Goal: Task Accomplishment & Management: Use online tool/utility

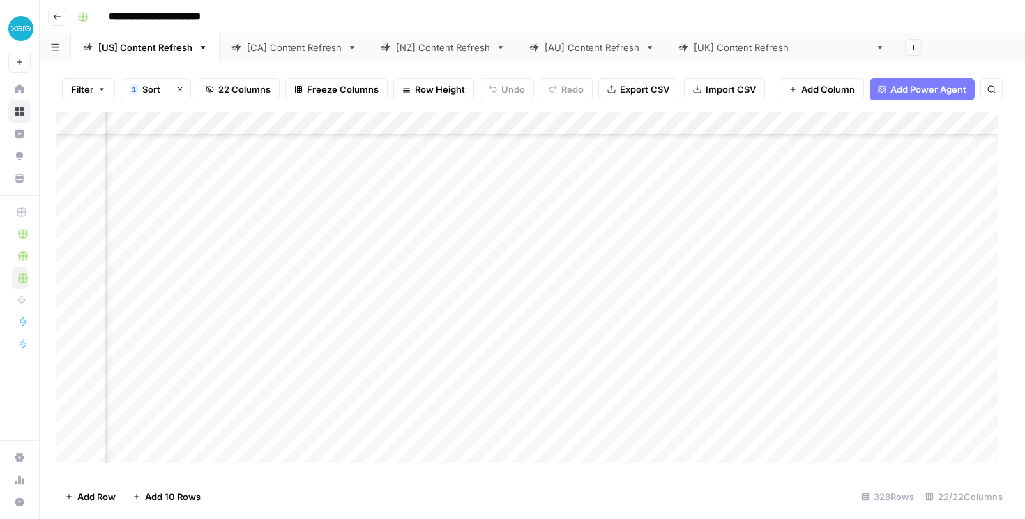
scroll to position [170, 86]
click at [619, 360] on div "Add Column" at bounding box center [531, 293] width 951 height 362
click at [280, 344] on div "Add Column" at bounding box center [531, 293] width 951 height 362
click at [297, 351] on div "Add Column" at bounding box center [531, 293] width 951 height 362
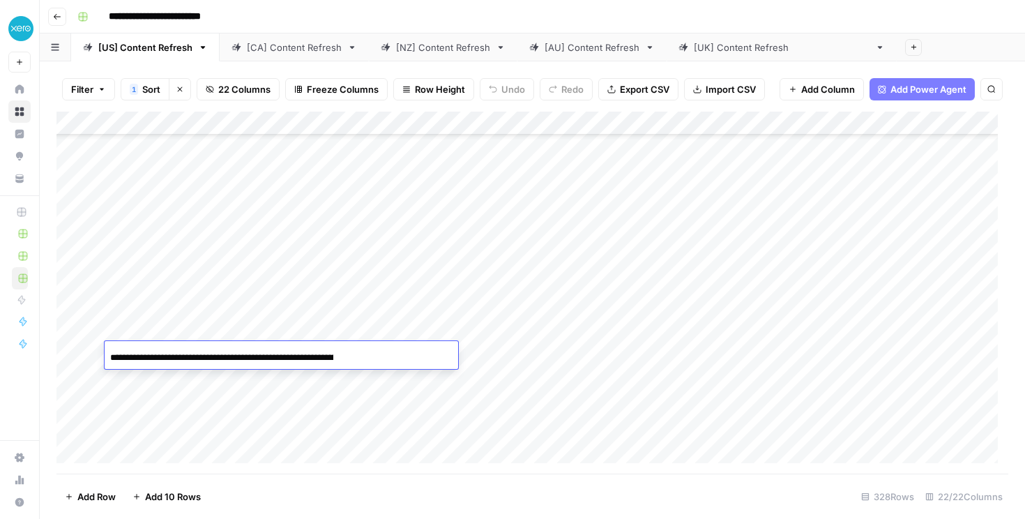
click at [297, 351] on input "**********" at bounding box center [221, 357] width 223 height 17
click at [342, 355] on div "**********" at bounding box center [281, 357] width 353 height 24
click at [317, 364] on div "**********" at bounding box center [281, 357] width 353 height 24
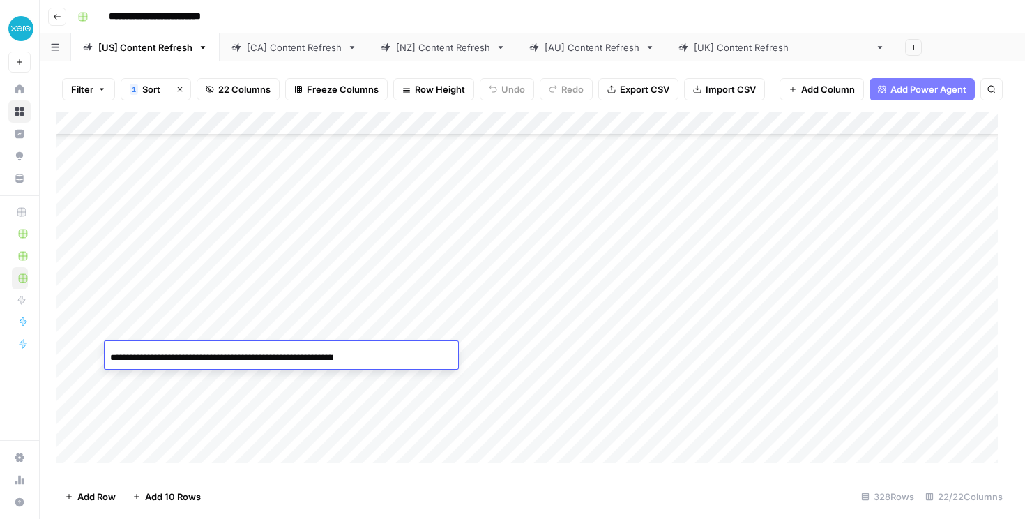
click at [314, 352] on input "**********" at bounding box center [221, 357] width 223 height 17
click at [382, 390] on div "Add Column" at bounding box center [531, 293] width 951 height 362
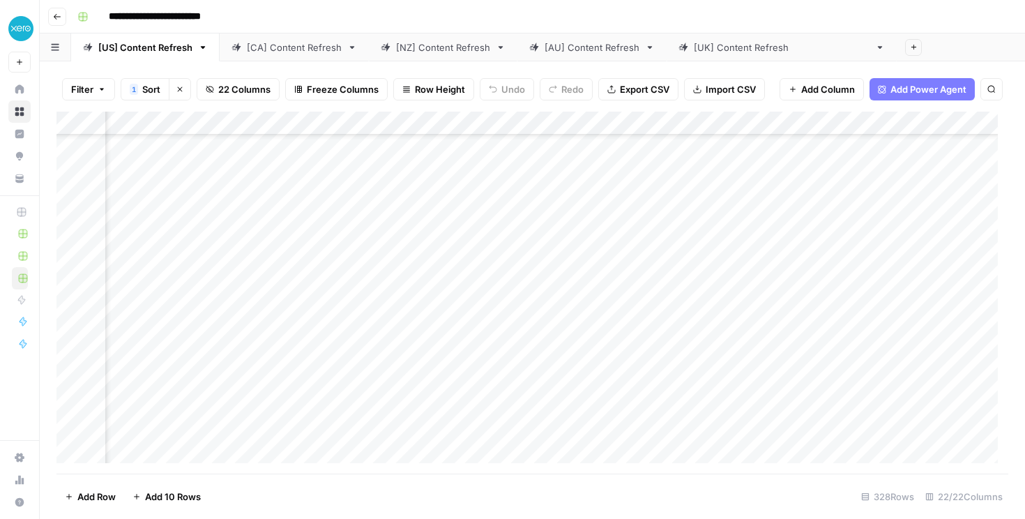
scroll to position [220, 92]
click at [323, 380] on div "Add Column" at bounding box center [531, 293] width 951 height 362
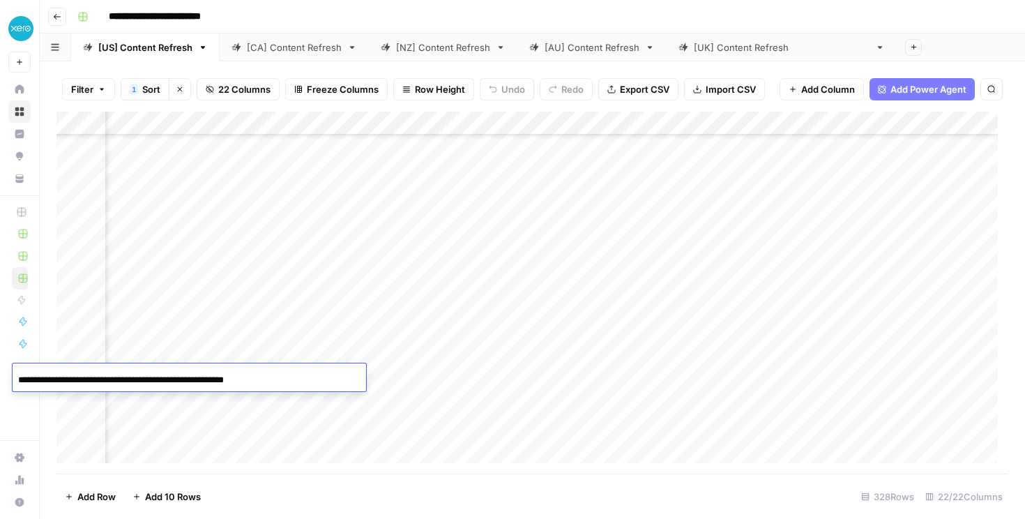
scroll to position [0, 44]
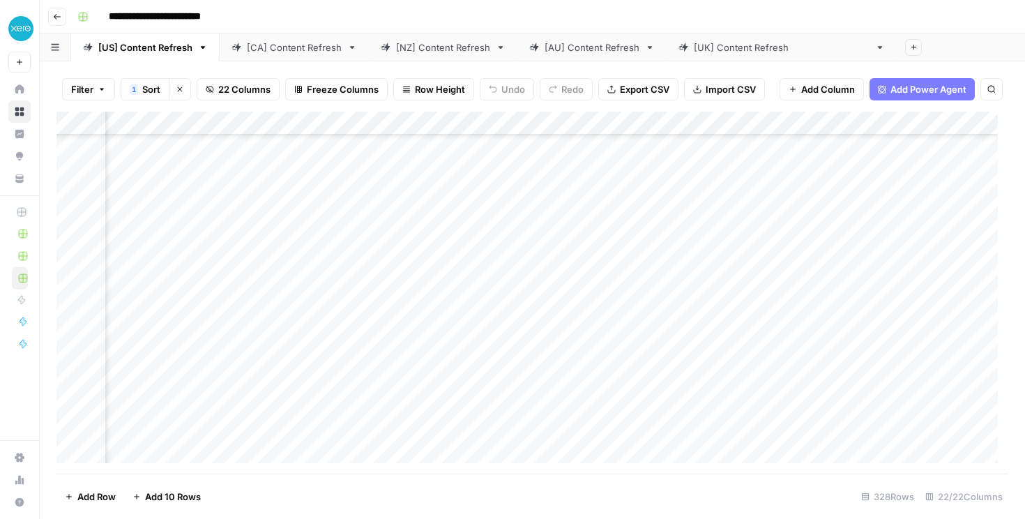
click at [942, 375] on div "Add Column" at bounding box center [531, 293] width 951 height 362
click at [756, 399] on div "Add Column" at bounding box center [531, 293] width 951 height 362
click at [388, 399] on div "Add Column" at bounding box center [531, 293] width 951 height 362
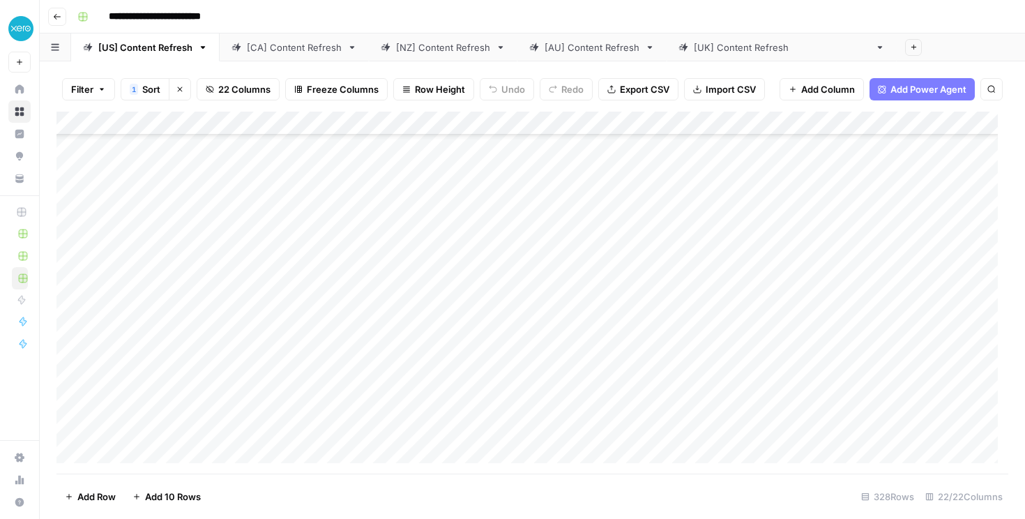
scroll to position [7468, 0]
click at [572, 377] on div "Add Column" at bounding box center [531, 293] width 951 height 362
drag, startPoint x: 567, startPoint y: 402, endPoint x: 565, endPoint y: 415, distance: 12.7
click at [567, 403] on div "Add Column" at bounding box center [531, 293] width 951 height 362
click at [563, 429] on div "Add Column" at bounding box center [531, 293] width 951 height 362
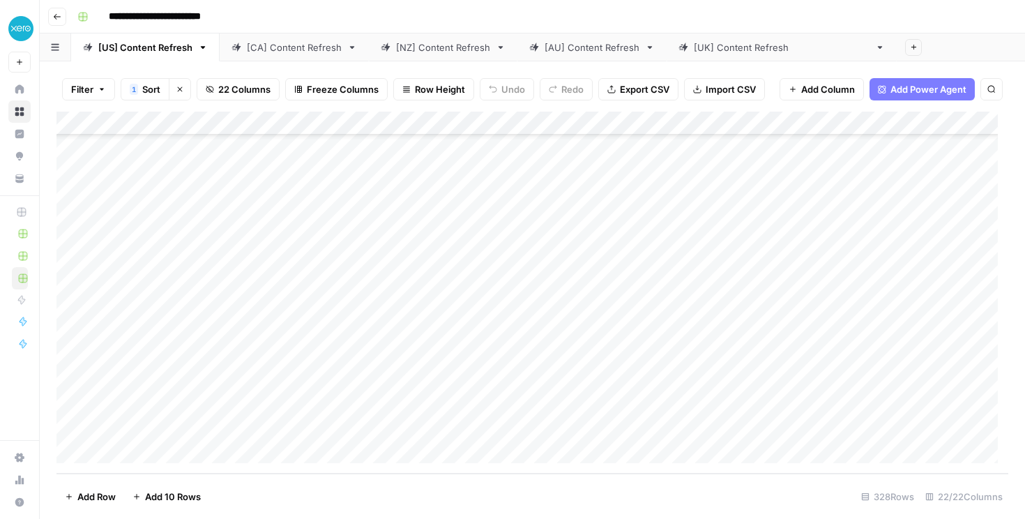
click at [147, 451] on div "Add Column" at bounding box center [531, 293] width 951 height 362
paste input "**********"
type input "**********"
click at [510, 427] on div "Add Column" at bounding box center [531, 293] width 951 height 362
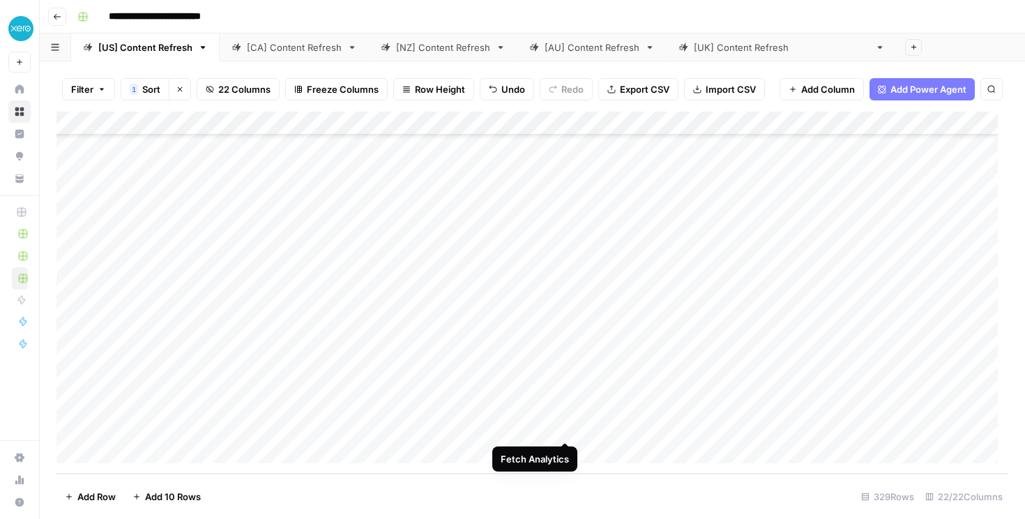
click at [565, 427] on div "Add Column" at bounding box center [531, 293] width 951 height 362
click at [984, 428] on div "Add Column" at bounding box center [531, 293] width 951 height 362
drag, startPoint x: 237, startPoint y: 424, endPoint x: 132, endPoint y: 420, distance: 105.3
click at [132, 420] on div "Add Column" at bounding box center [531, 293] width 951 height 362
click at [311, 429] on div "Add Column" at bounding box center [531, 293] width 951 height 362
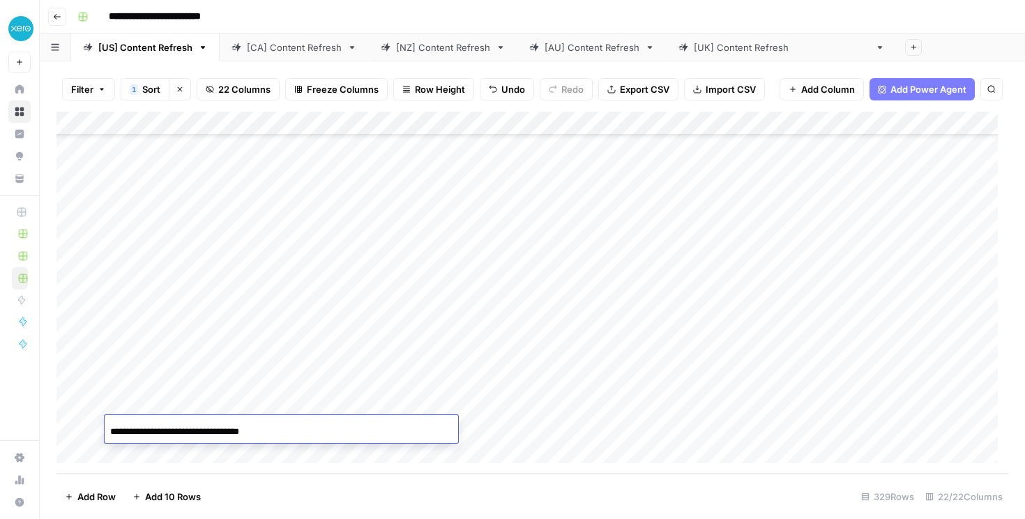
click at [311, 429] on input "**********" at bounding box center [221, 431] width 223 height 17
click at [484, 496] on footer "Add Row Add 10 Rows 329 Rows 22/22 Columns" at bounding box center [531, 495] width 951 height 45
click at [139, 456] on div "Add Column" at bounding box center [531, 293] width 951 height 362
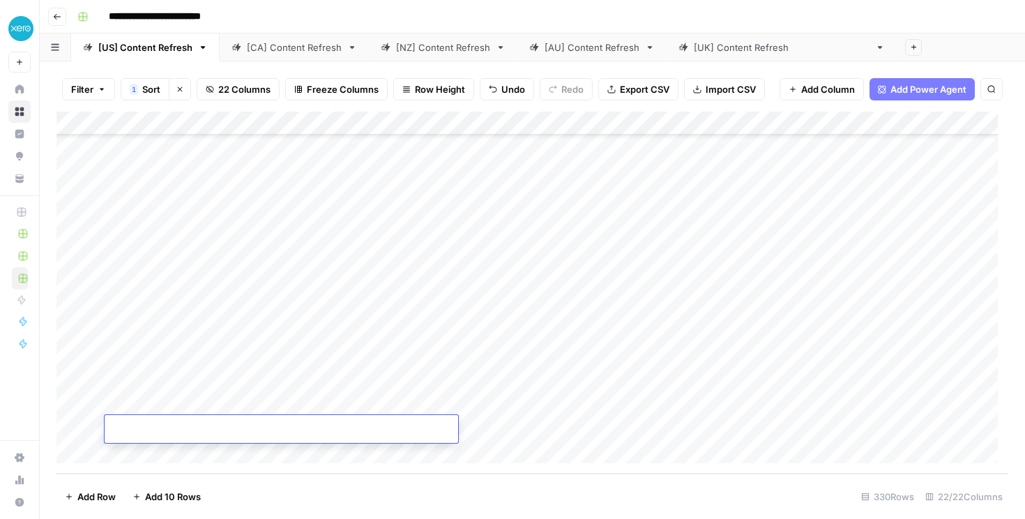
type input "**********"
click at [488, 424] on div "Add Column" at bounding box center [531, 293] width 951 height 362
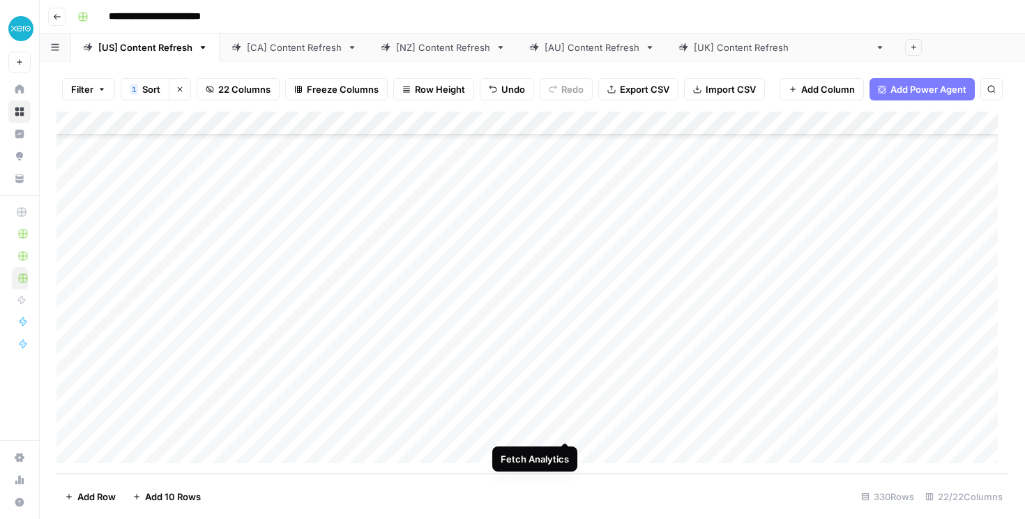
click at [568, 425] on div "Add Column" at bounding box center [531, 293] width 951 height 362
click at [988, 431] on div "Add Column" at bounding box center [531, 293] width 951 height 362
click at [157, 450] on div "Add Column" at bounding box center [531, 293] width 951 height 362
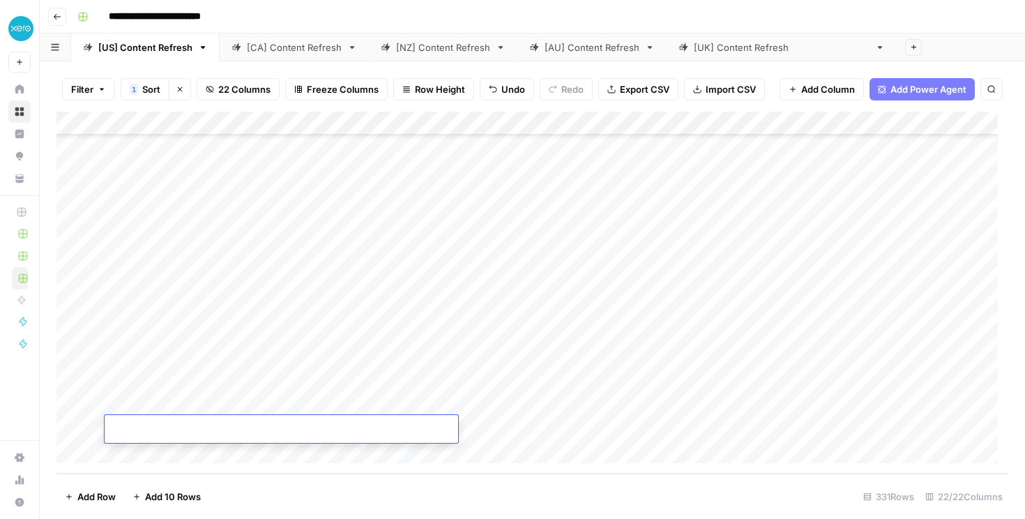
type input "**********"
click at [563, 425] on div "Add Column" at bounding box center [531, 293] width 951 height 362
click at [717, 37] on link "[[GEOGRAPHIC_DATA]] Content Refresh" at bounding box center [781, 47] width 230 height 28
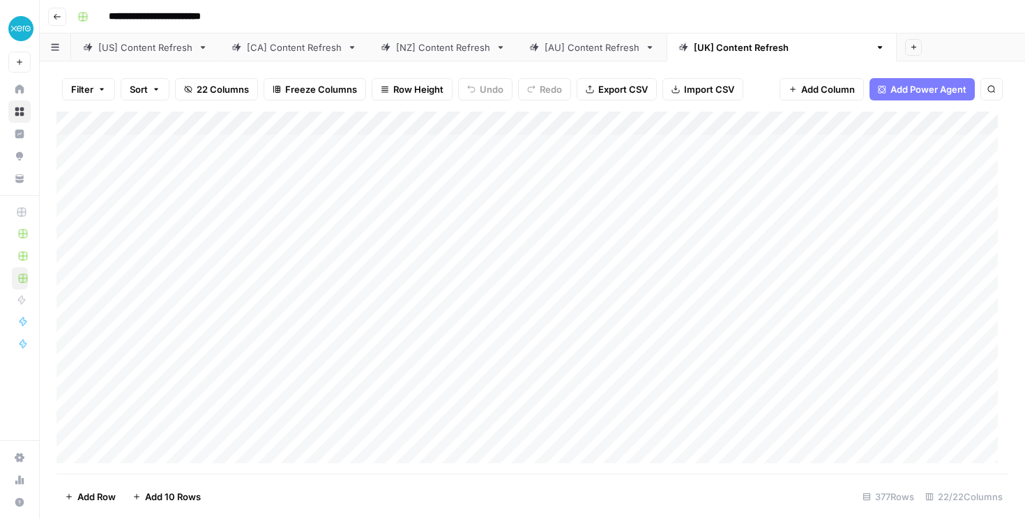
click at [609, 125] on div "Add Column" at bounding box center [531, 293] width 951 height 362
click at [637, 149] on span "All Rows" at bounding box center [657, 155] width 88 height 14
click at [67, 173] on div "Add Column" at bounding box center [531, 293] width 951 height 362
click at [115, 493] on span "Delete 1 Row" at bounding box center [93, 496] width 56 height 14
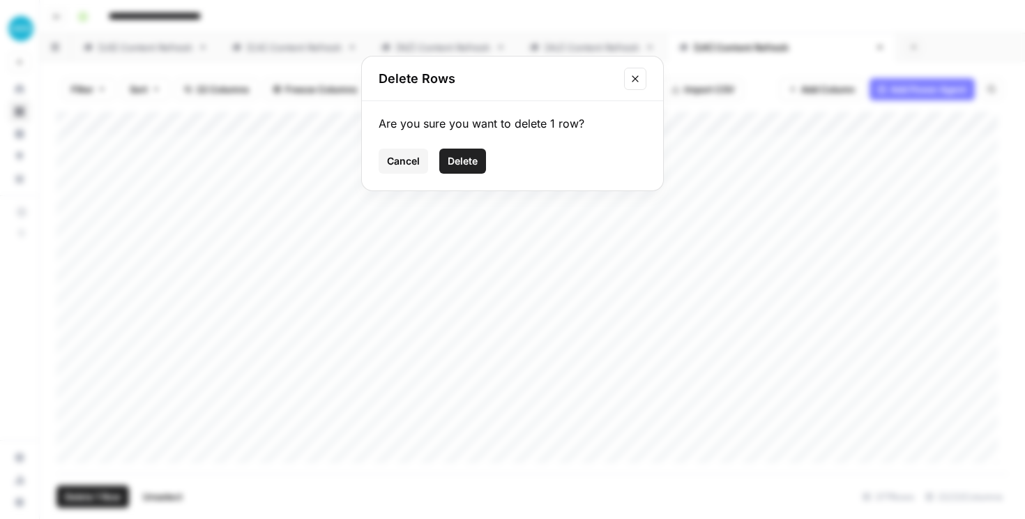
click at [454, 157] on span "Delete" at bounding box center [462, 161] width 30 height 14
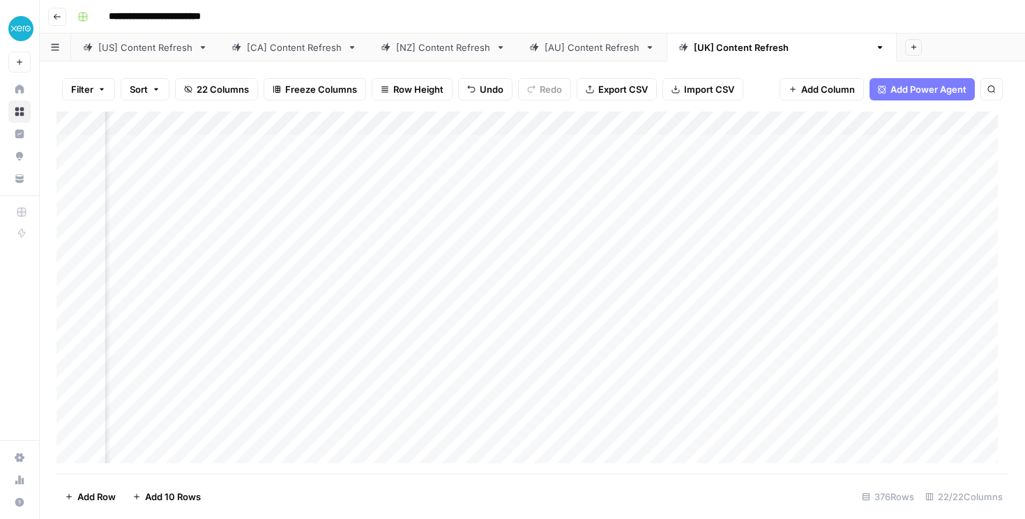
scroll to position [0, 194]
click at [602, 125] on div "Add Column" at bounding box center [531, 293] width 951 height 362
click at [590, 219] on span "Sort Descending" at bounding box center [601, 221] width 122 height 14
click at [537, 221] on div "Add Column" at bounding box center [531, 293] width 951 height 362
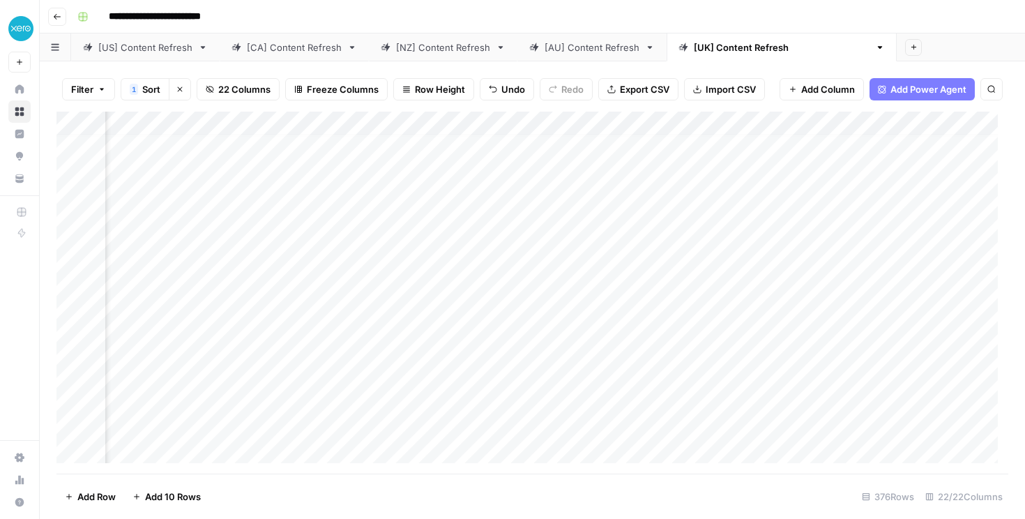
click at [579, 240] on div "Add Column" at bounding box center [531, 293] width 951 height 362
click at [303, 234] on div "Add Column" at bounding box center [531, 293] width 951 height 362
click at [865, 231] on div "Add Column" at bounding box center [531, 293] width 951 height 362
click at [371, 259] on div "Add Column" at bounding box center [531, 293] width 951 height 362
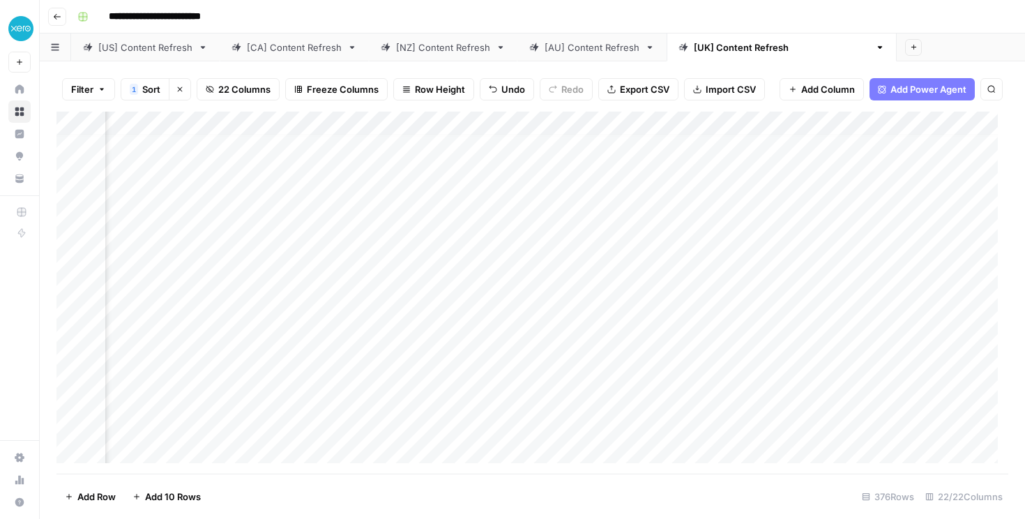
click at [267, 289] on div "Add Column" at bounding box center [531, 293] width 951 height 362
click at [378, 281] on div "Add Column" at bounding box center [531, 293] width 951 height 362
click at [961, 279] on div "Add Column" at bounding box center [531, 293] width 951 height 362
click at [374, 302] on div "Add Column" at bounding box center [531, 293] width 951 height 362
click at [370, 307] on div "Add Column" at bounding box center [531, 293] width 951 height 362
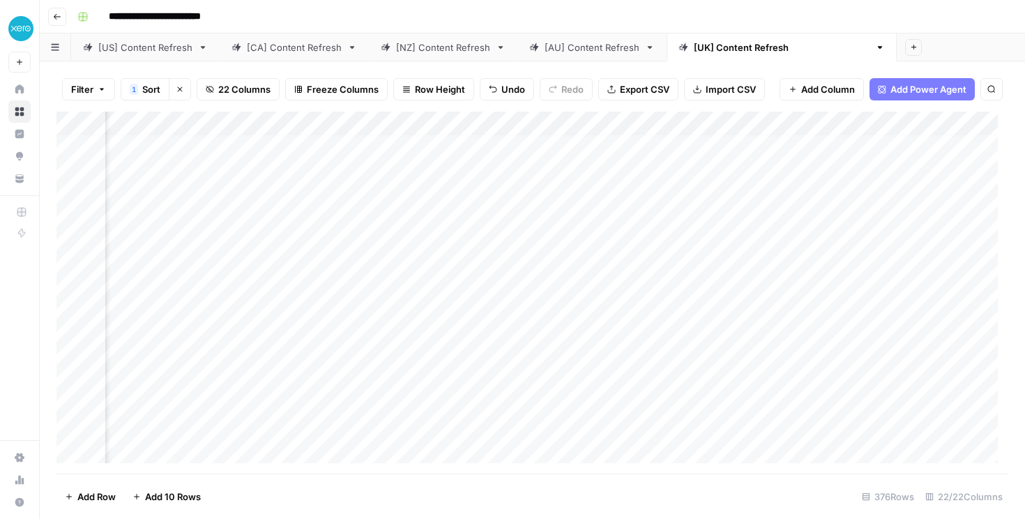
click at [944, 307] on div "Add Column" at bounding box center [531, 293] width 951 height 362
click at [372, 302] on div "Add Column" at bounding box center [531, 293] width 951 height 362
click at [303, 327] on div "Add Column" at bounding box center [531, 293] width 951 height 362
click at [963, 321] on div "Add Column" at bounding box center [531, 293] width 951 height 362
click at [376, 320] on div "Add Column" at bounding box center [531, 293] width 951 height 362
